Goal: Task Accomplishment & Management: Manage account settings

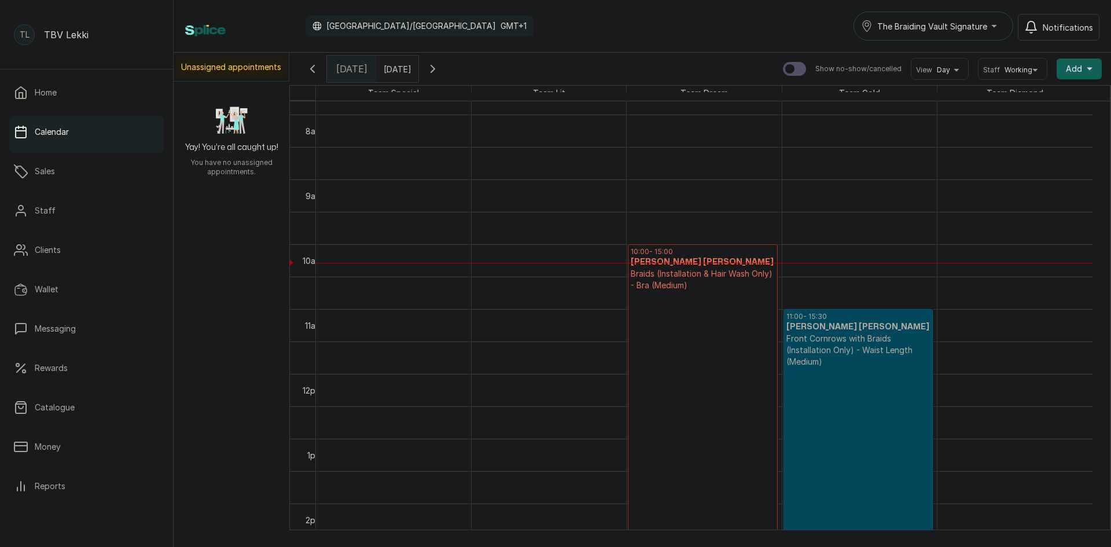
scroll to position [563, 0]
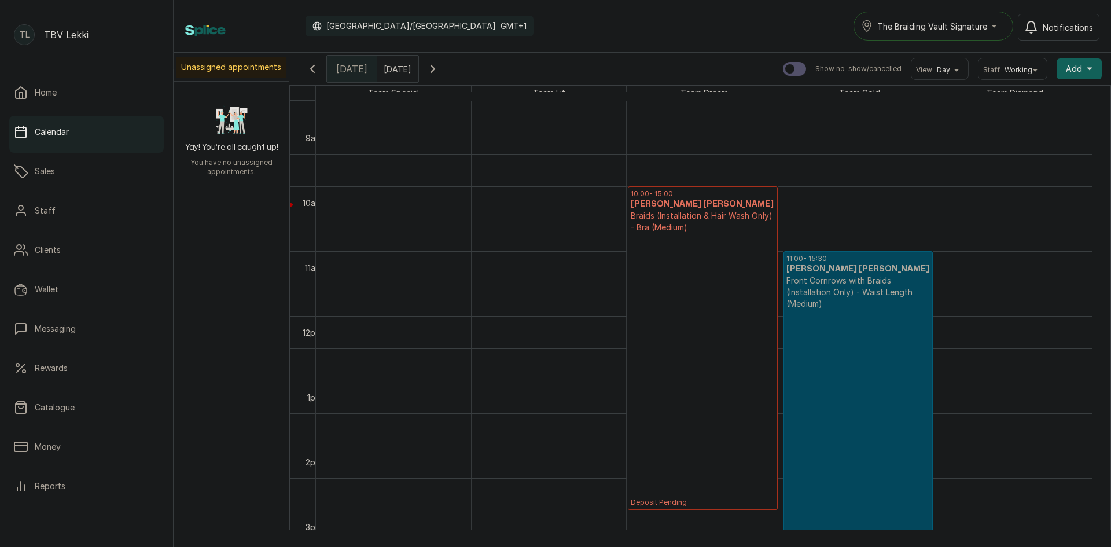
click at [992, 20] on div "The Braiding Vault Signature" at bounding box center [933, 26] width 145 height 14
click at [952, 76] on span "The Braiding Vault" at bounding box center [947, 78] width 141 height 14
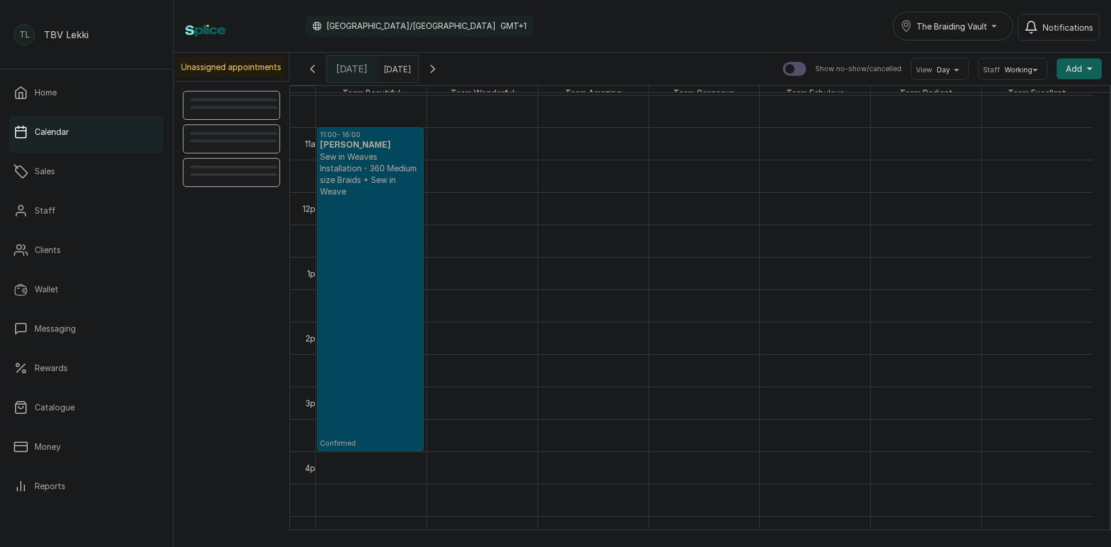
scroll to position [679, 0]
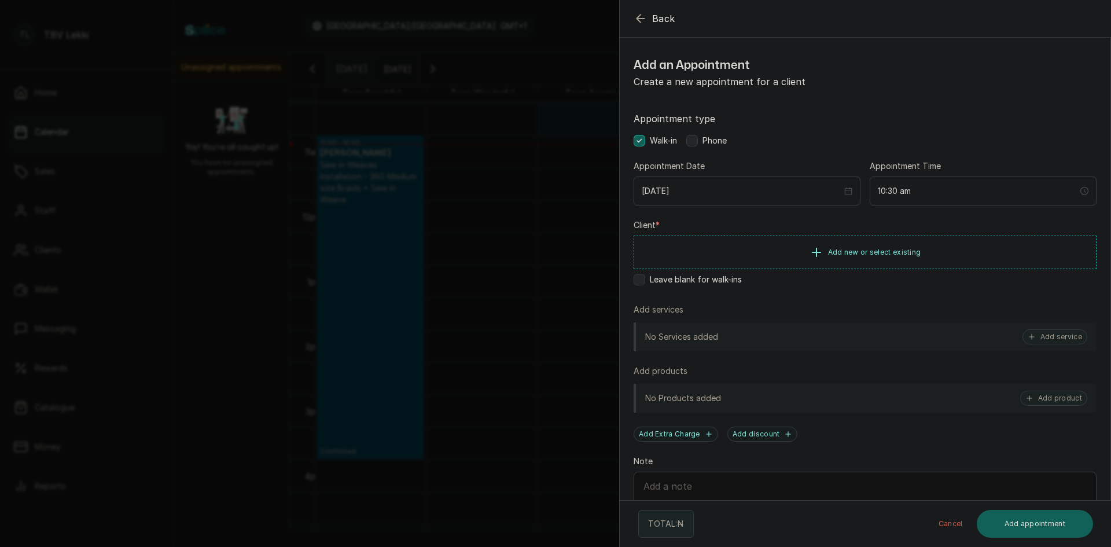
click at [639, 15] on icon "button" at bounding box center [641, 18] width 8 height 8
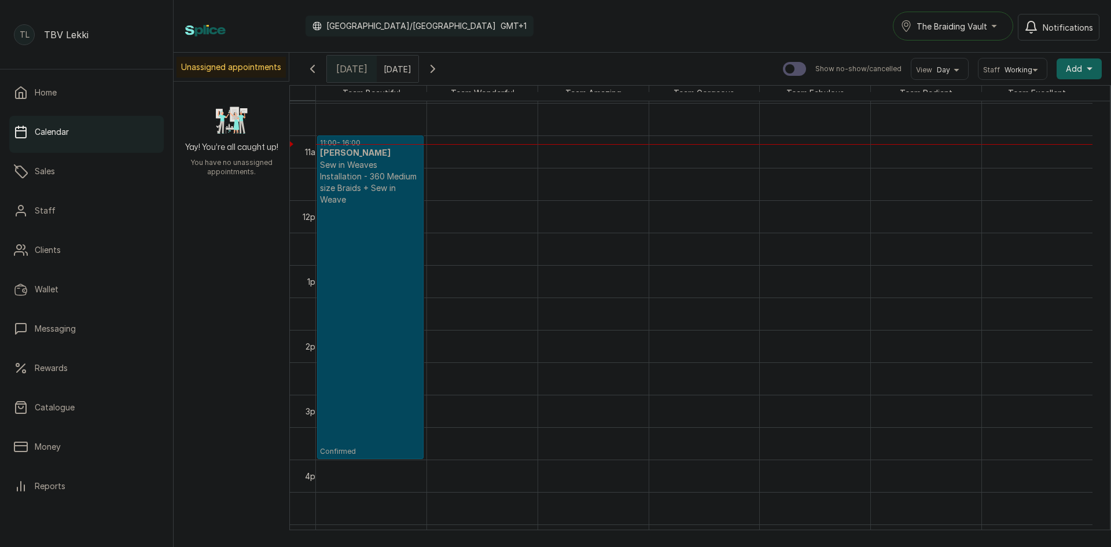
click at [666, 42] on div "Calendar Africa/Lagos GMT+1 The Braiding Vault Notifications" at bounding box center [642, 26] width 937 height 53
click at [9, 527] on div "TL TBV Lekki Home Calendar Sales Staff Clients Wallet Messaging Rewards Catalog…" at bounding box center [87, 273] width 174 height 547
click at [316, 74] on icon "button" at bounding box center [313, 69] width 14 height 14
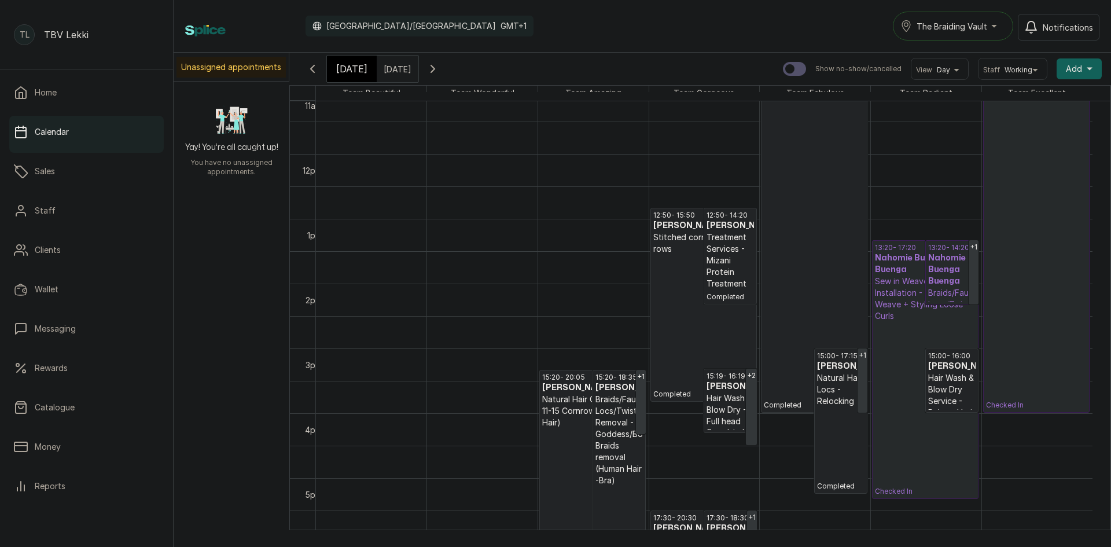
scroll to position [0, 0]
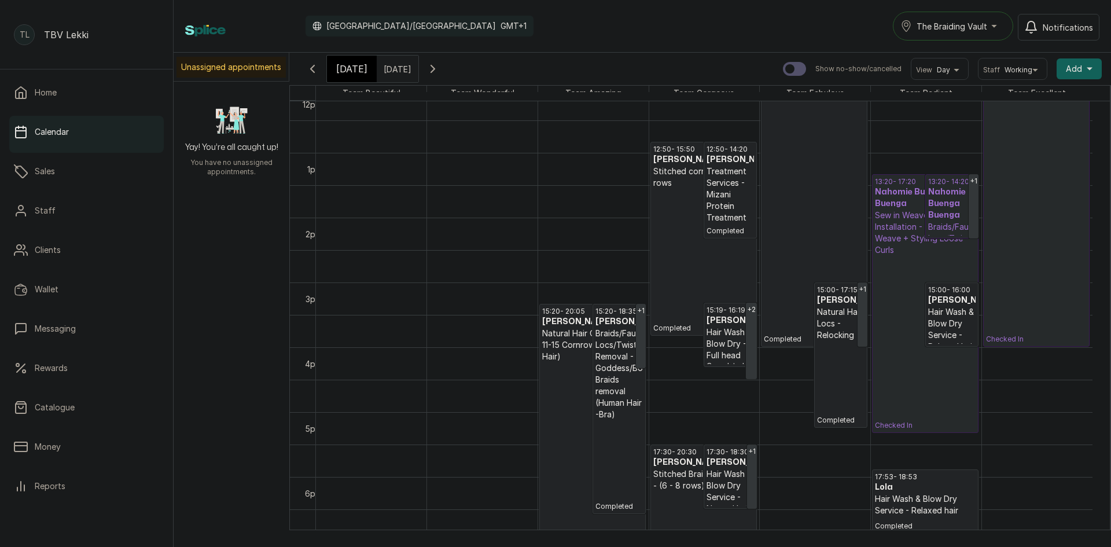
click at [956, 230] on p "Braids/Faux Locs/Twist Removal - Cornrow Removal" at bounding box center [951, 250] width 47 height 58
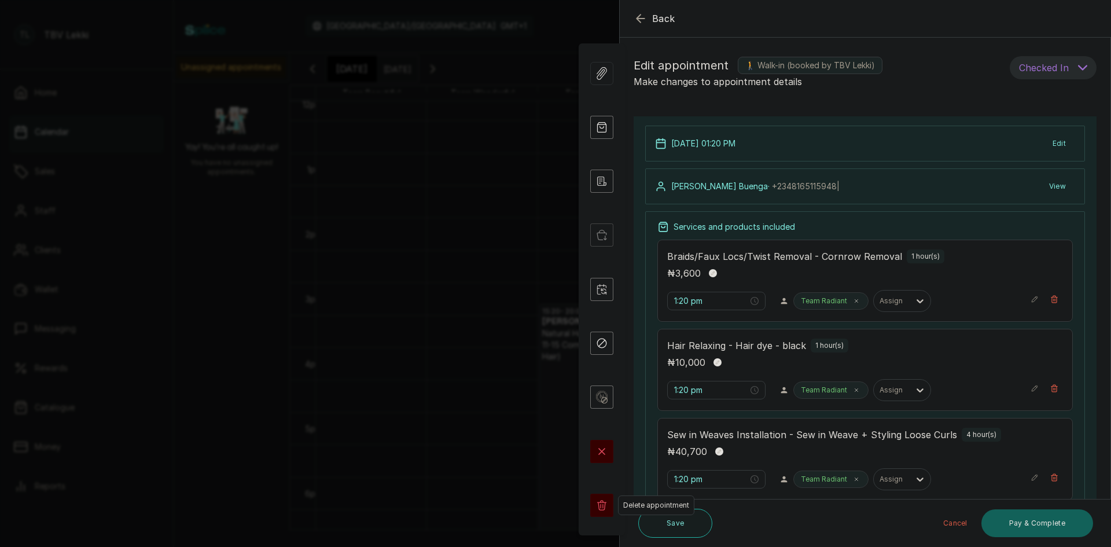
click at [604, 506] on rect at bounding box center [601, 505] width 23 height 23
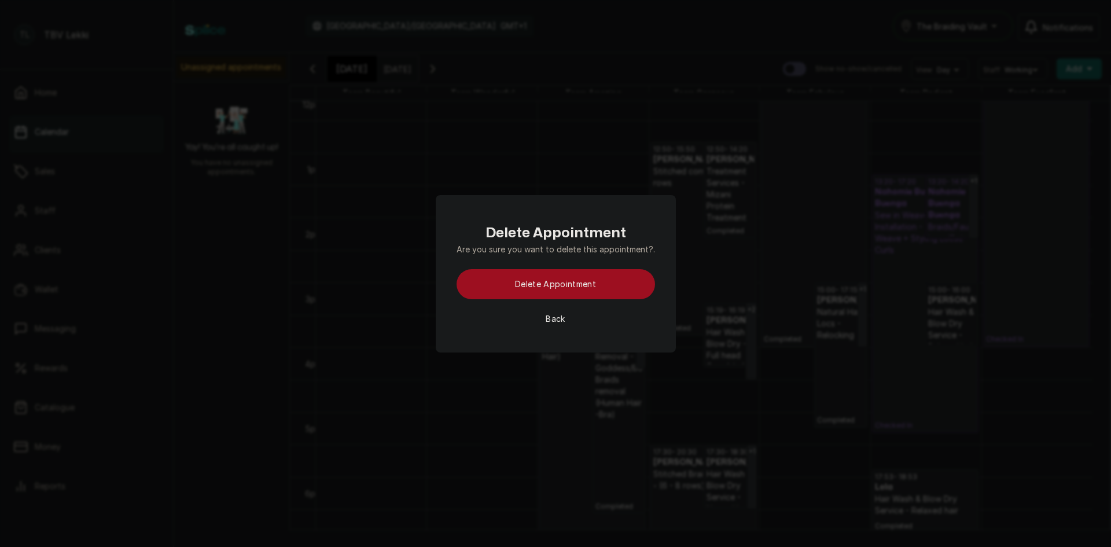
click at [556, 318] on button "Back" at bounding box center [555, 319] width 19 height 12
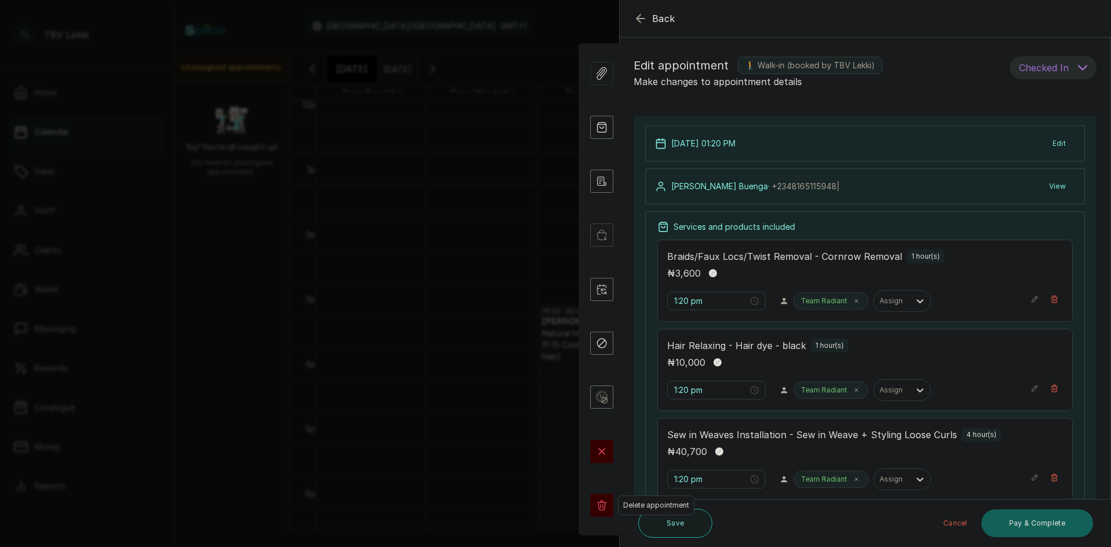
click at [603, 506] on icon at bounding box center [601, 505] width 9 height 10
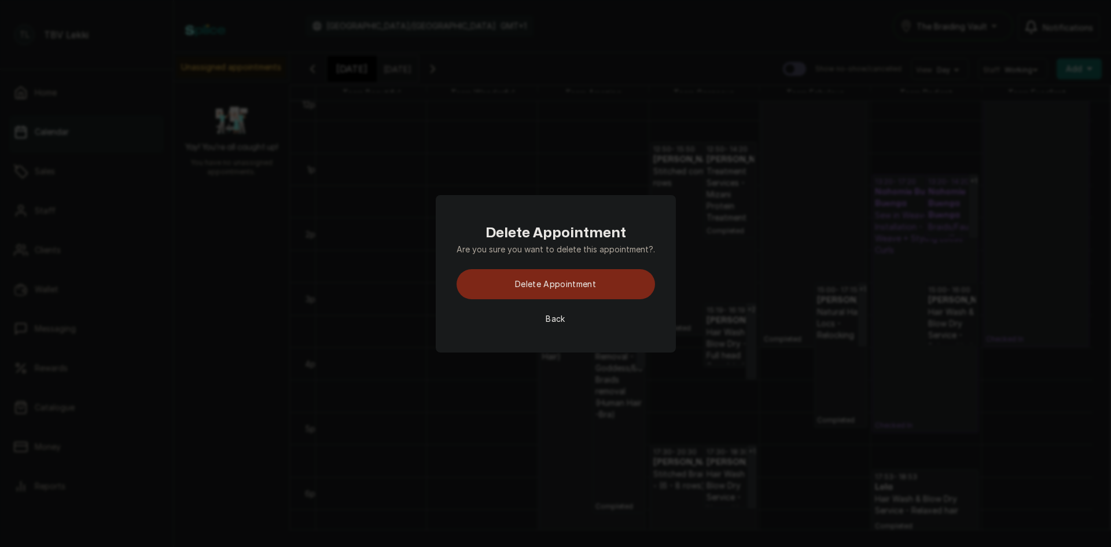
click at [574, 279] on button "Delete appointment" at bounding box center [556, 284] width 198 height 30
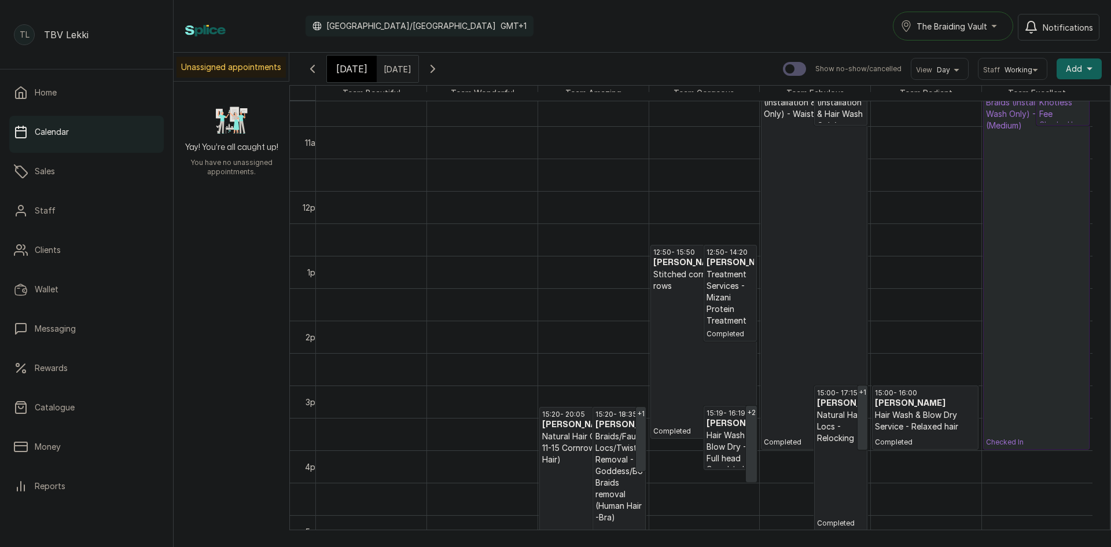
scroll to position [560, 0]
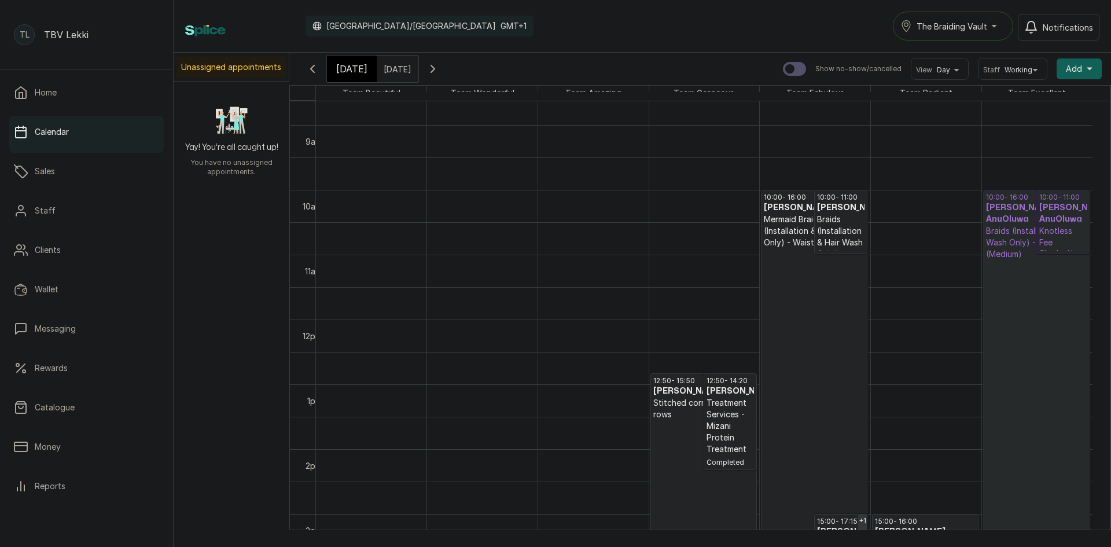
click at [352, 69] on span "[DATE]" at bounding box center [351, 69] width 31 height 14
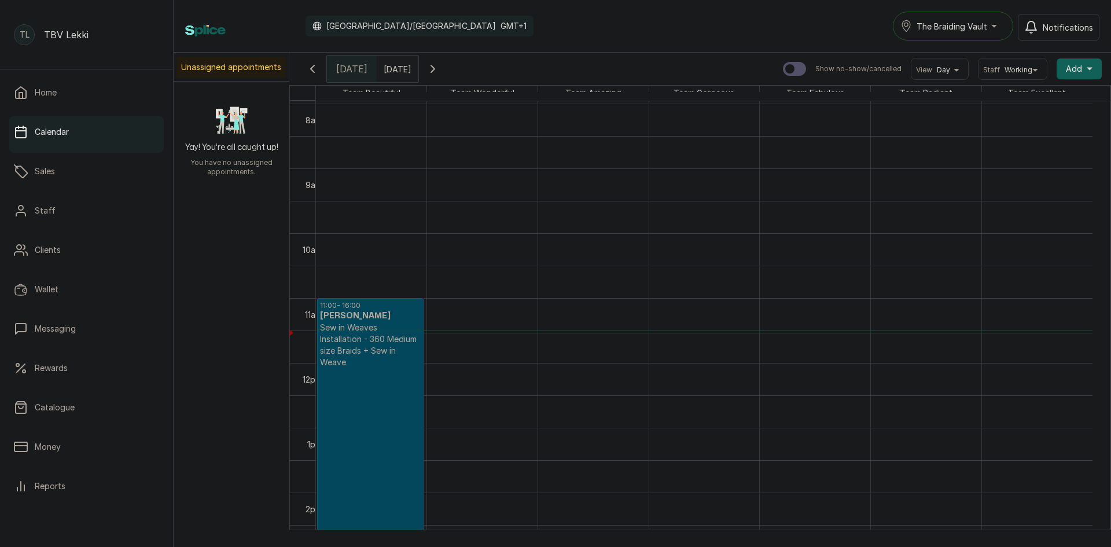
scroll to position [515, 0]
click at [342, 424] on p "Confirmed" at bounding box center [370, 494] width 101 height 251
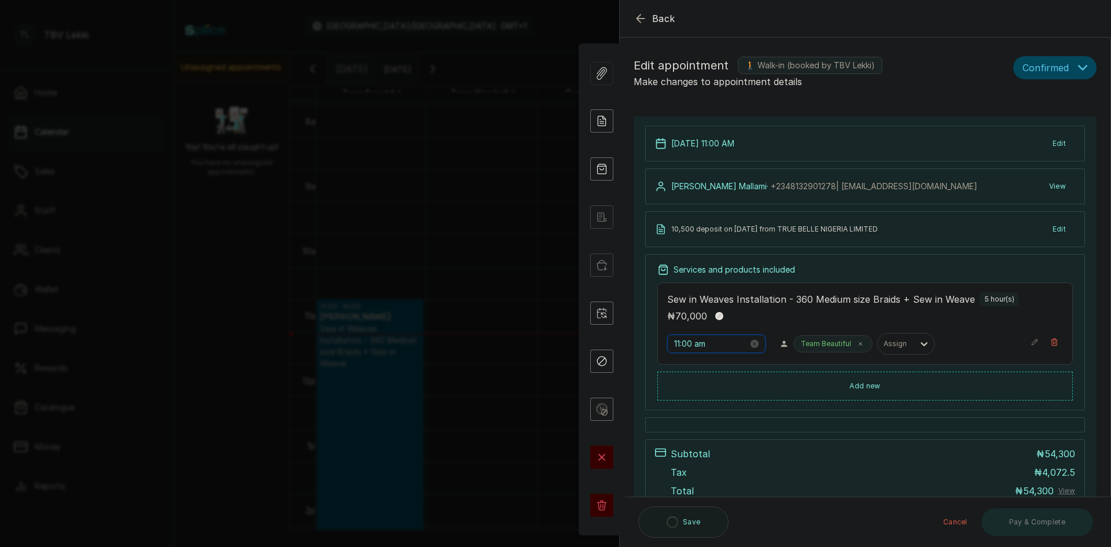
click at [688, 347] on input "11:00 am" at bounding box center [711, 343] width 74 height 13
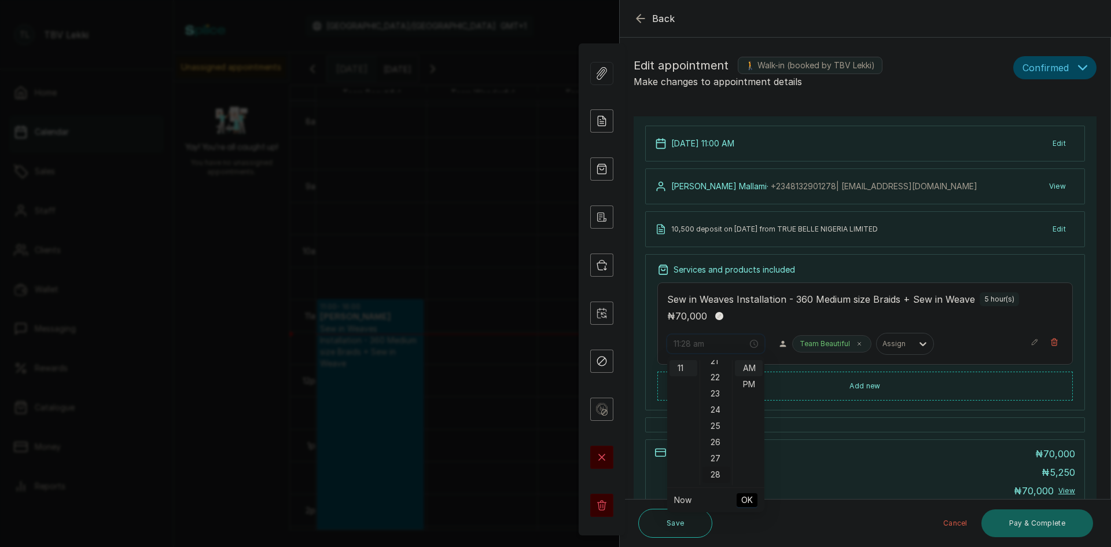
scroll to position [463, 0]
click at [719, 392] on div "30" at bounding box center [716, 391] width 28 height 16
type input "11:30 am"
click at [749, 496] on span "OK" at bounding box center [747, 500] width 12 height 22
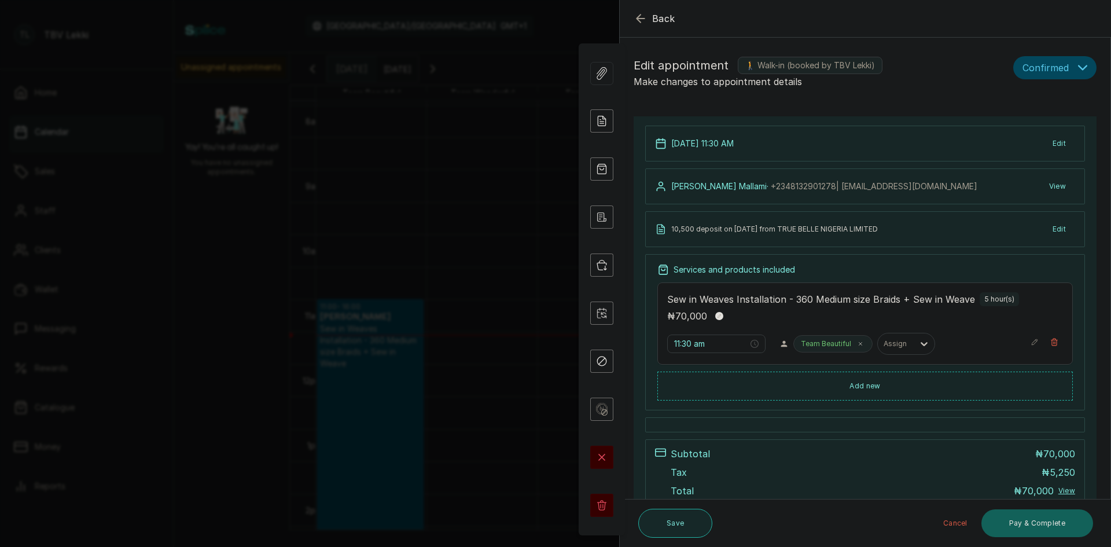
click at [675, 518] on button "Save" at bounding box center [675, 523] width 74 height 29
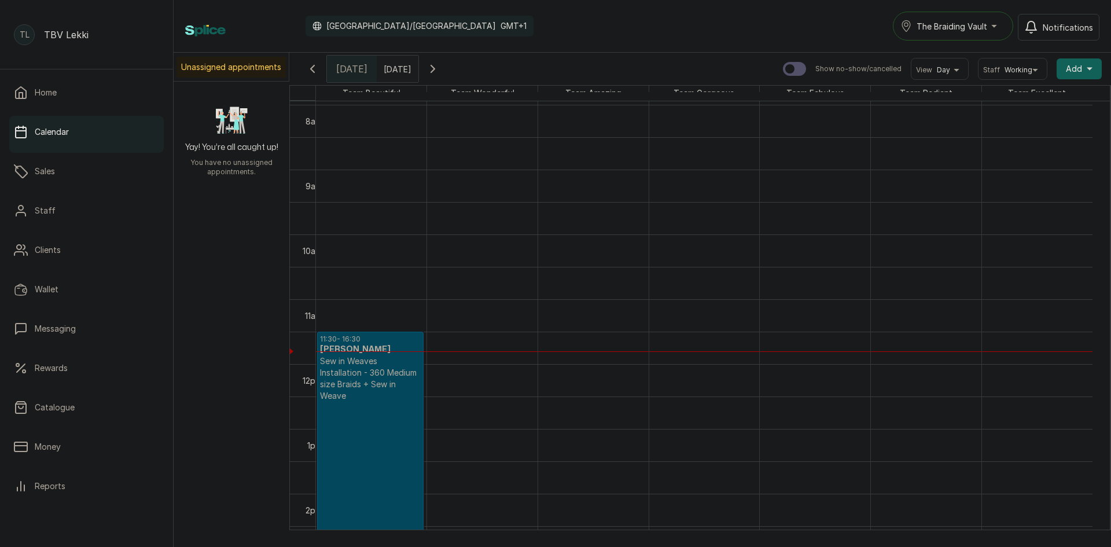
click at [965, 30] on span "The Braiding Vault" at bounding box center [952, 26] width 71 height 12
click at [1020, 56] on span "The Braiding Vault Signature" at bounding box center [986, 54] width 141 height 14
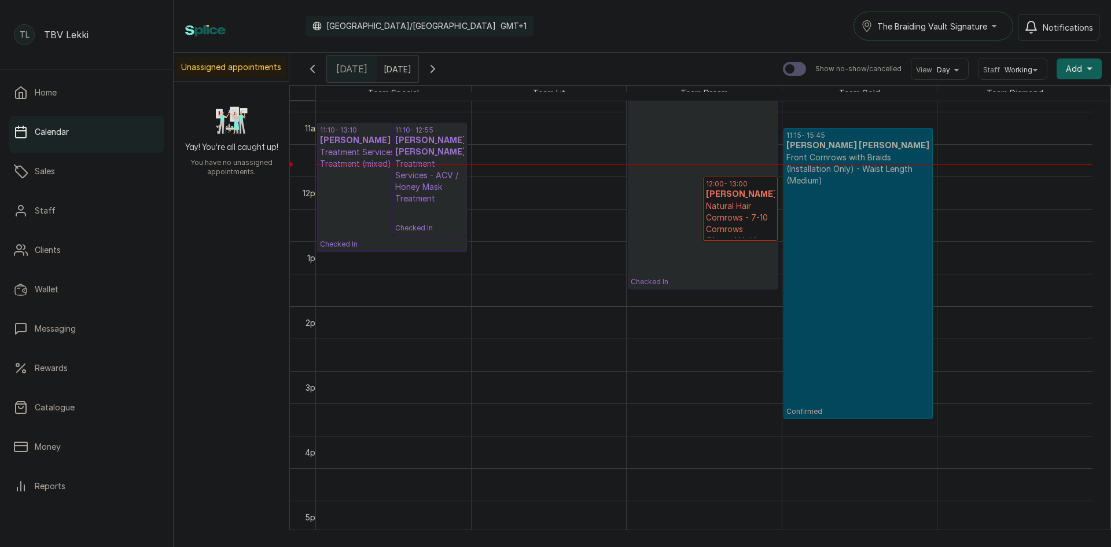
scroll to position [643, 0]
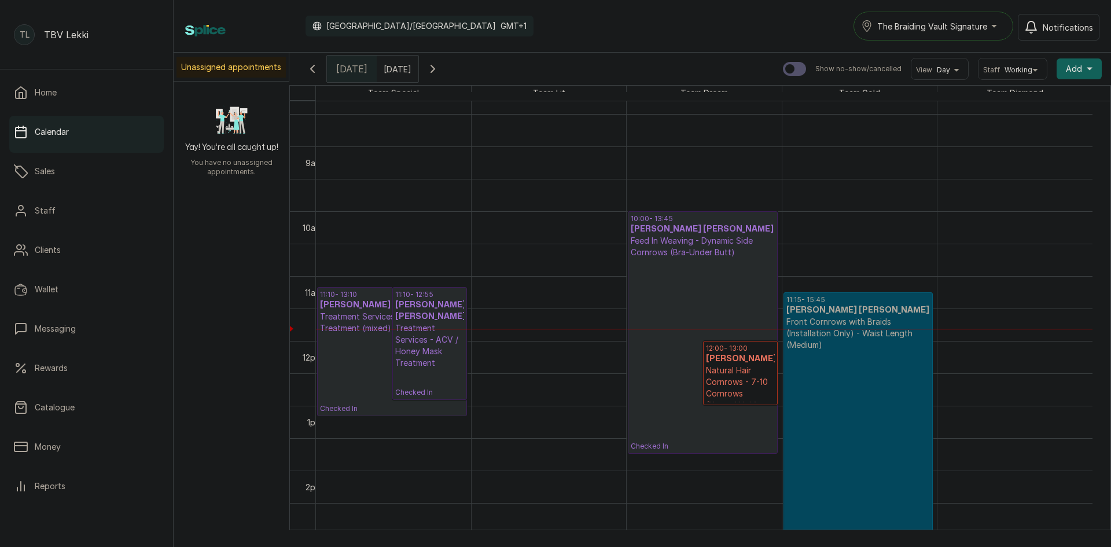
click at [954, 15] on button "The Braiding Vault Signature" at bounding box center [934, 26] width 160 height 29
click at [954, 79] on span "The Braiding Vault" at bounding box center [947, 78] width 141 height 14
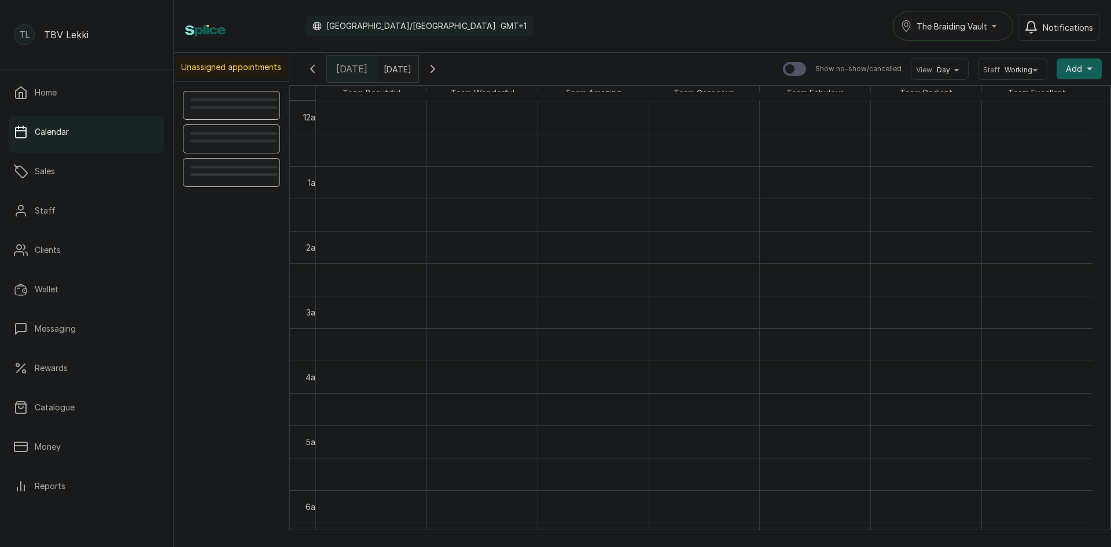
scroll to position [389, 0]
